Goal: Task Accomplishment & Management: Use online tool/utility

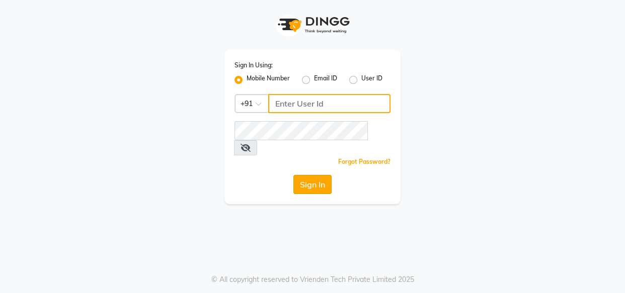
type input "8080794449"
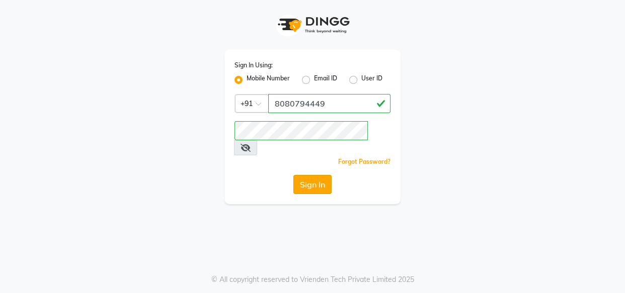
click at [309, 178] on button "Sign In" at bounding box center [312, 184] width 38 height 19
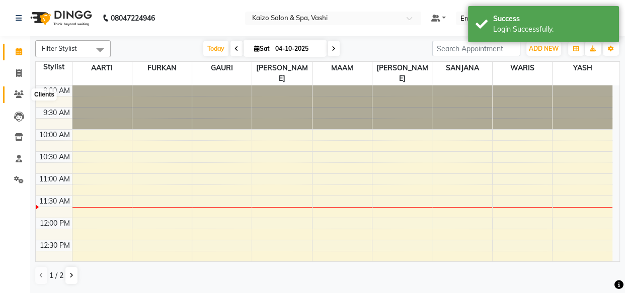
click at [19, 98] on icon at bounding box center [19, 95] width 10 height 8
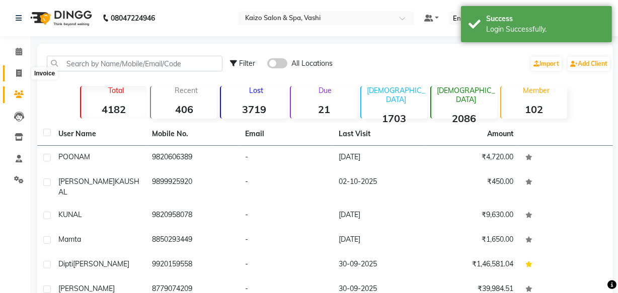
click at [21, 73] on icon at bounding box center [19, 73] width 6 height 8
select select "616"
select select "service"
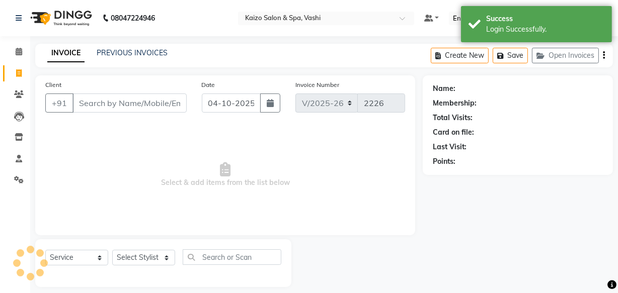
scroll to position [10, 0]
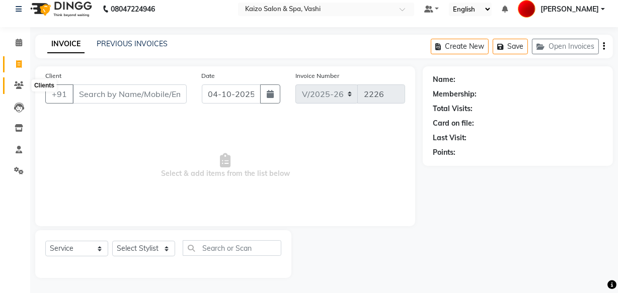
click at [21, 86] on icon at bounding box center [19, 85] width 10 height 8
